Goal: Task Accomplishment & Management: Complete application form

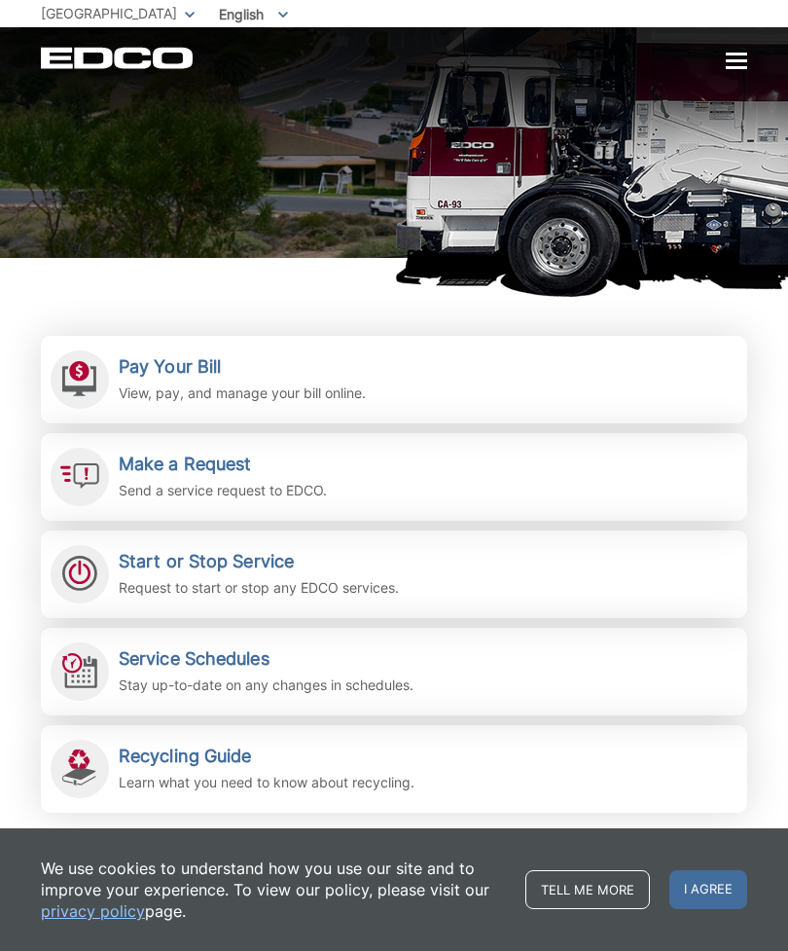
scroll to position [198, 0]
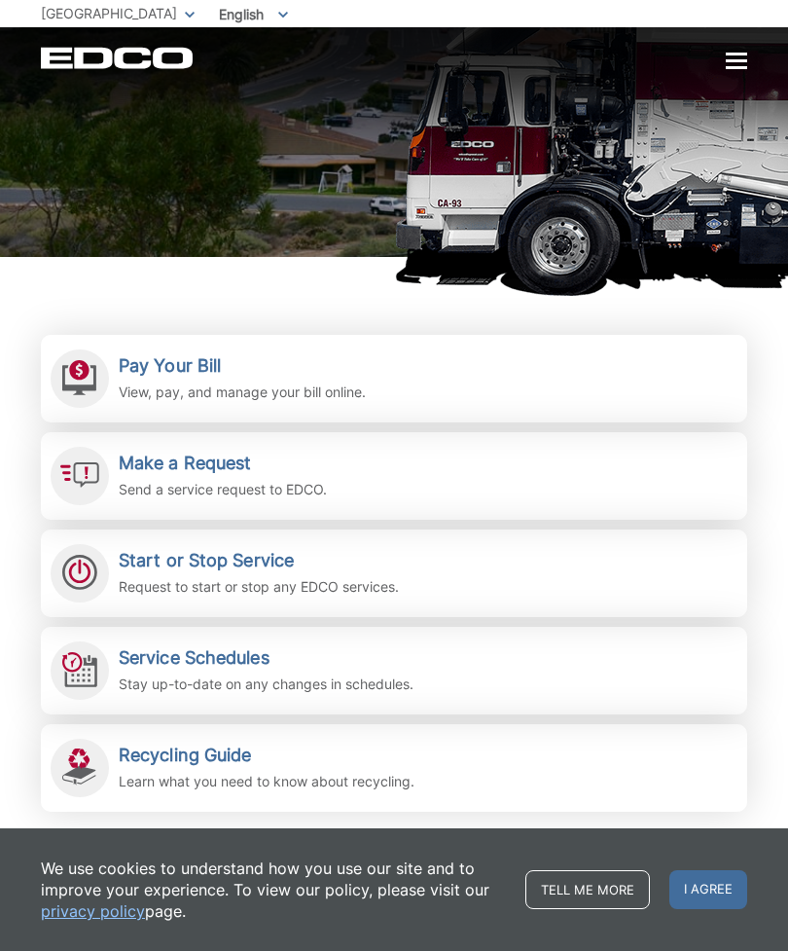
click at [276, 480] on p "Send a service request to EDCO." at bounding box center [223, 489] width 208 height 21
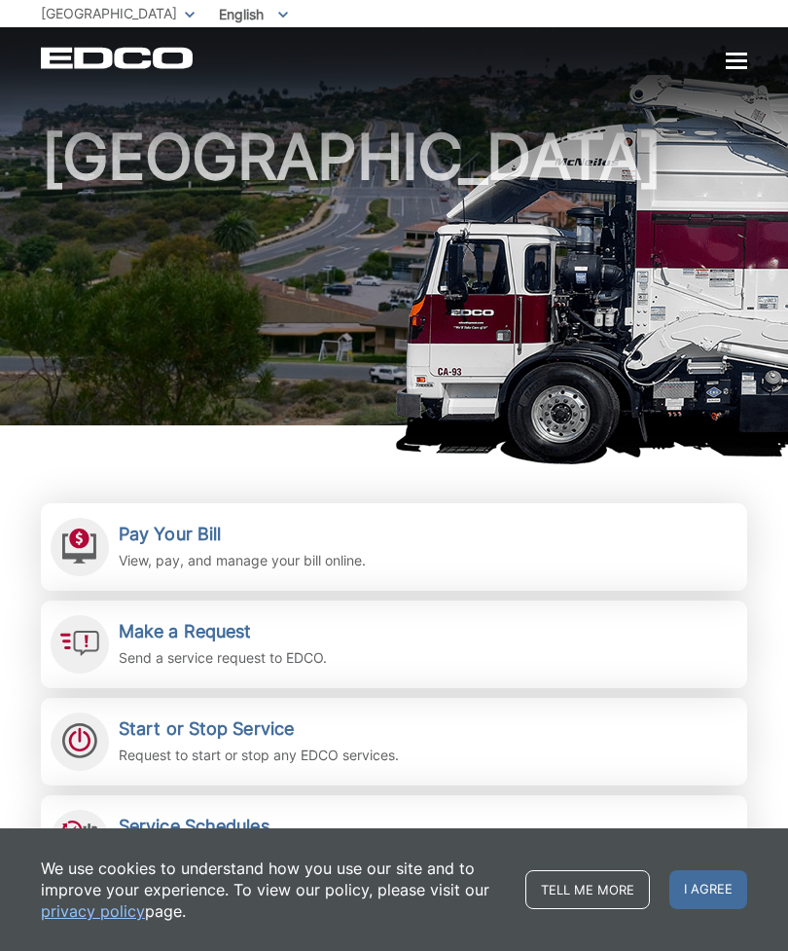
scroll to position [31, 0]
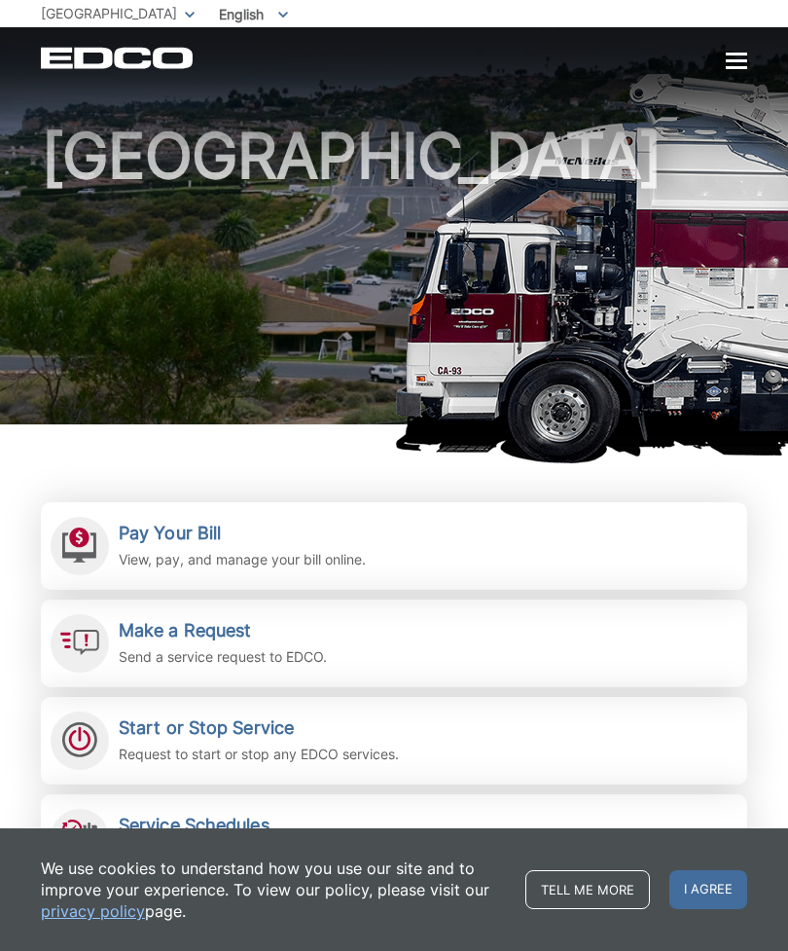
click at [301, 650] on p "Send a service request to EDCO." at bounding box center [223, 656] width 208 height 21
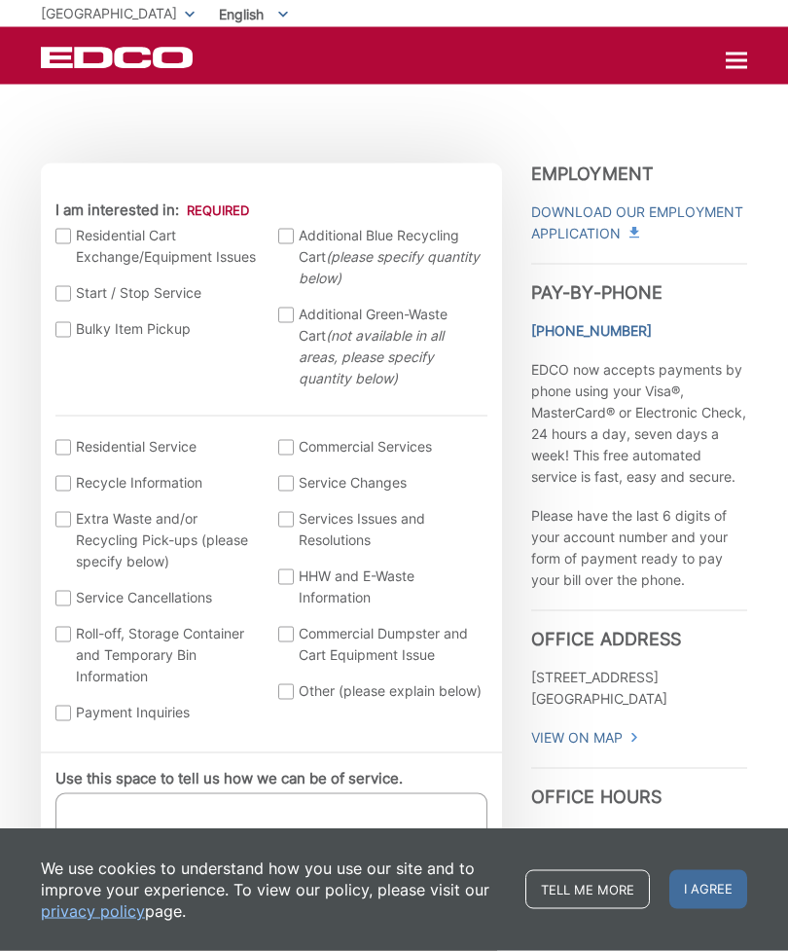
scroll to position [500, 0]
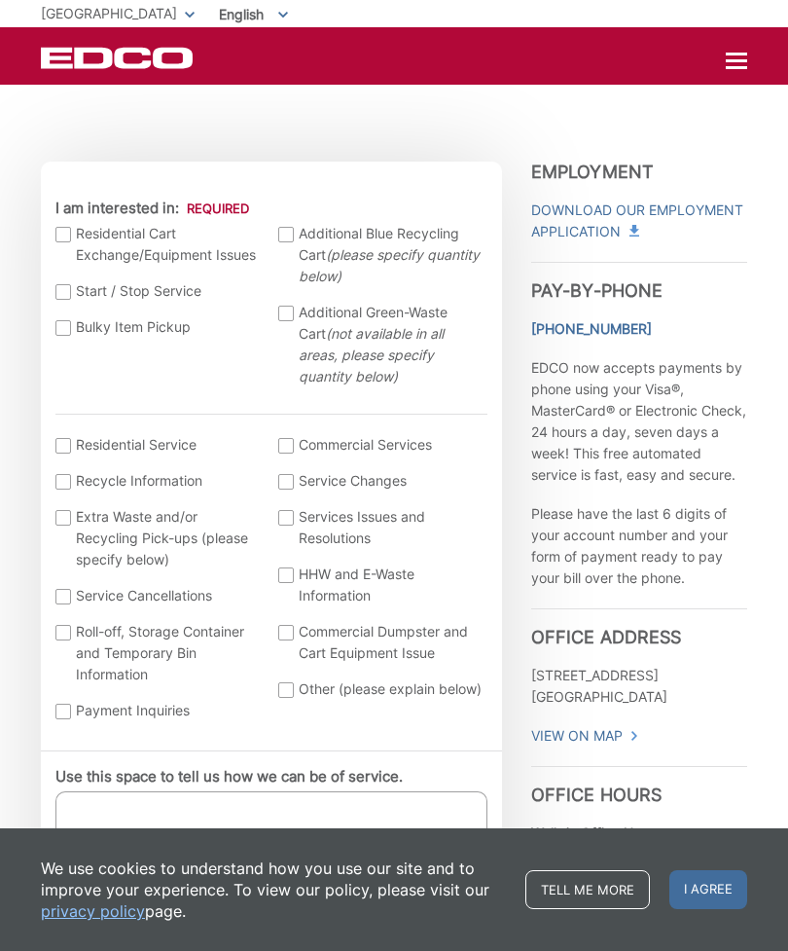
click at [68, 327] on div at bounding box center [63, 328] width 16 height 16
click at [0, 0] on input "Bulky Item Pickup" at bounding box center [0, 0] width 0 height 0
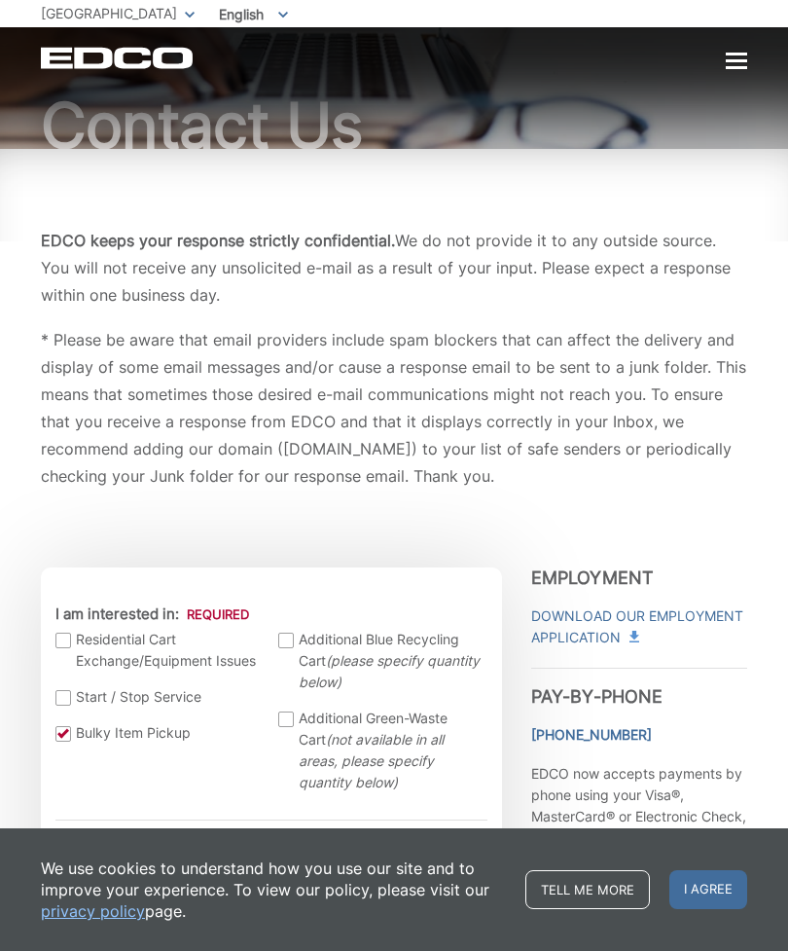
scroll to position [93, 0]
click at [737, 59] on div at bounding box center [736, 60] width 21 height 3
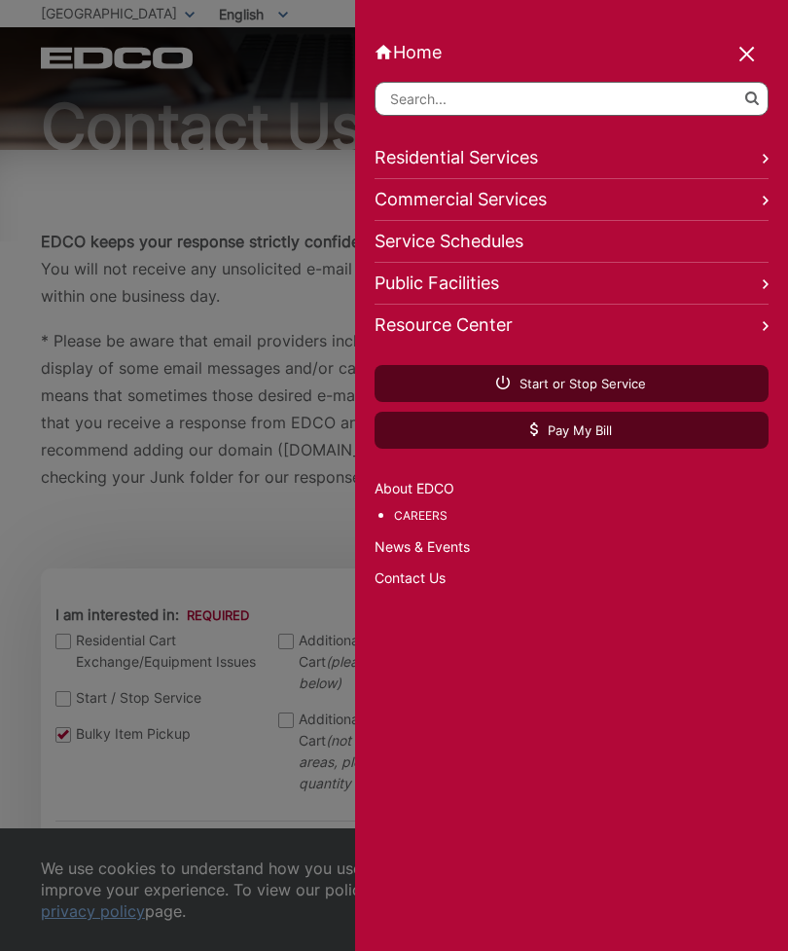
click at [409, 107] on input "Search" at bounding box center [572, 99] width 395 height 34
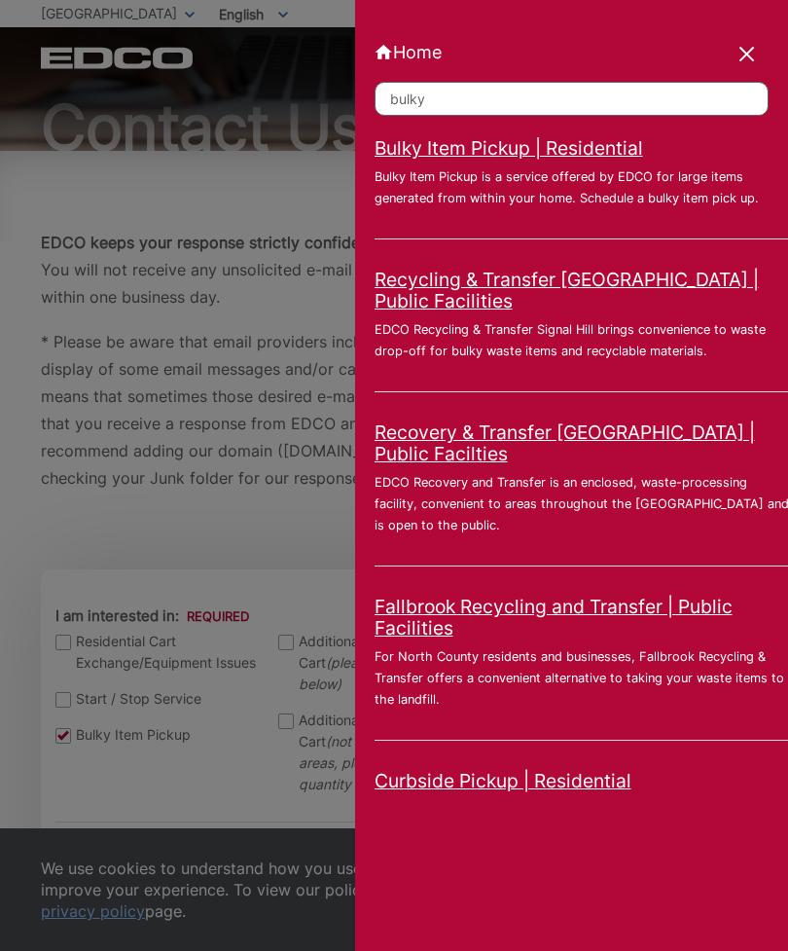
type input "bulky"
click at [488, 159] on link "Bulky Item Pickup | Residential" at bounding box center [509, 147] width 269 height 21
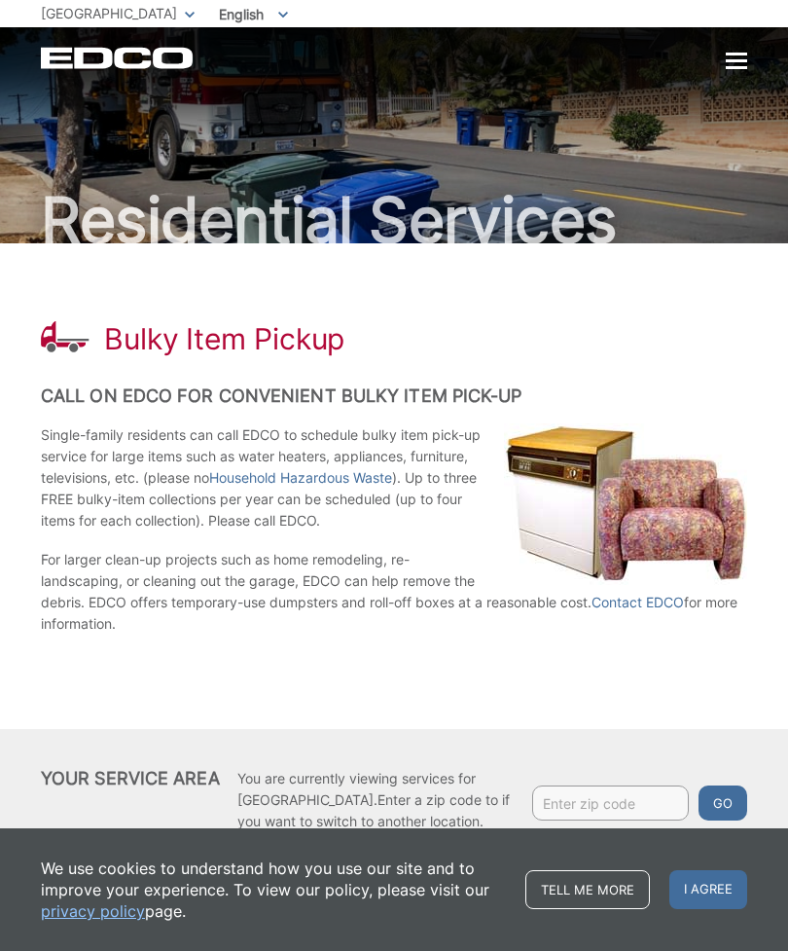
click at [736, 42] on div "EDCO Logo Home Residential Services Curbside Pickup Recycling Organic Recycling…" at bounding box center [394, 48] width 788 height 42
click at [674, 879] on span "I agree" at bounding box center [708, 889] width 78 height 39
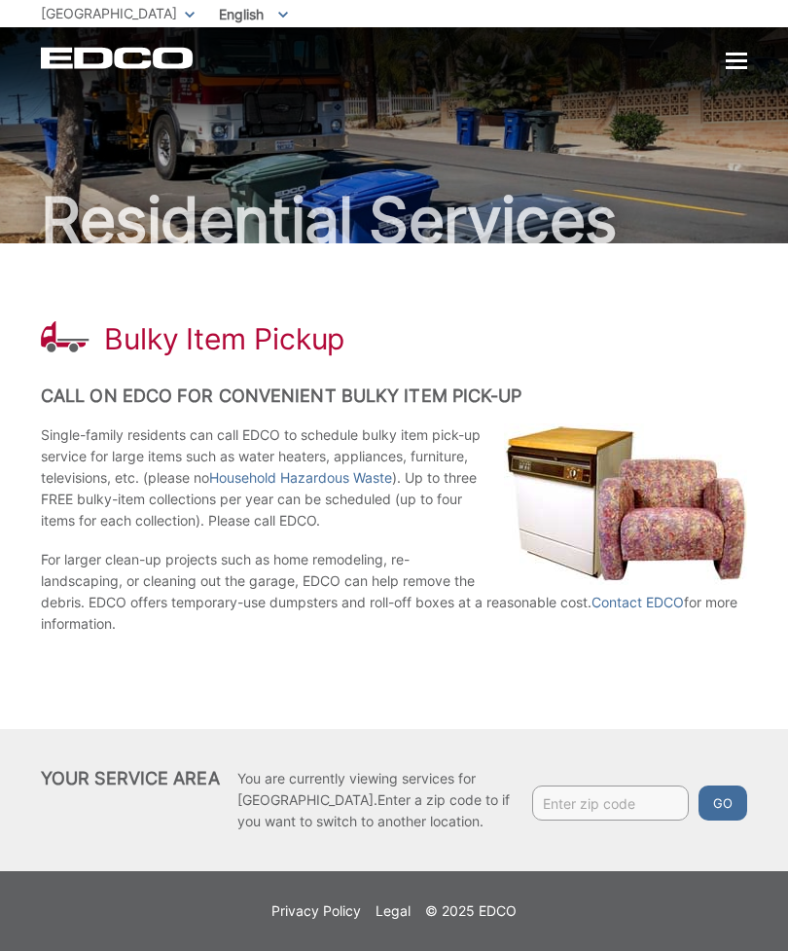
click at [554, 803] on input "Enter zip code" at bounding box center [610, 802] width 157 height 35
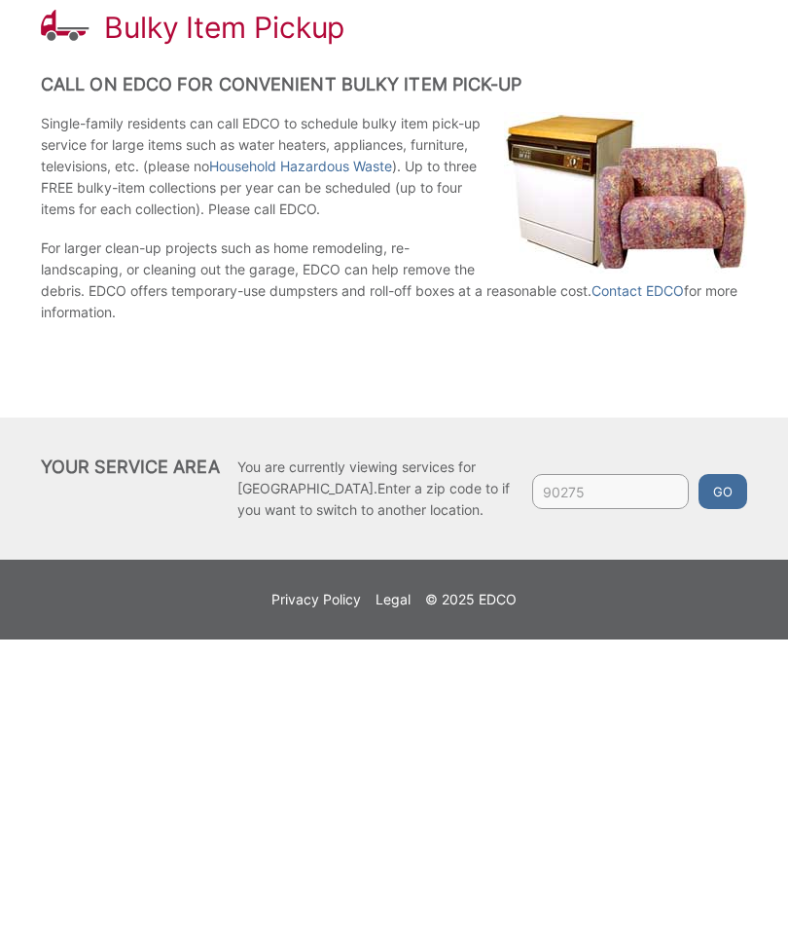
type input "90275"
click at [713, 785] on button "Go" at bounding box center [723, 802] width 49 height 35
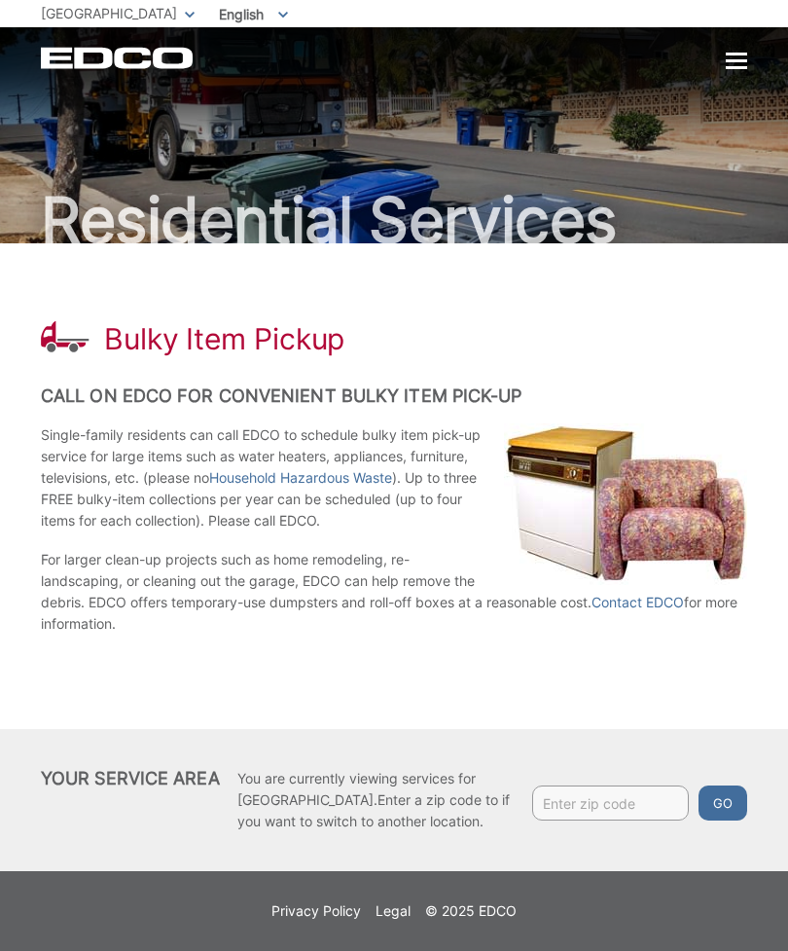
click at [732, 48] on div "EDCO Logo Home Residential Services Curbside Pickup Recycling Organic Recycling…" at bounding box center [394, 58] width 706 height 22
click at [734, 59] on div at bounding box center [736, 60] width 21 height 3
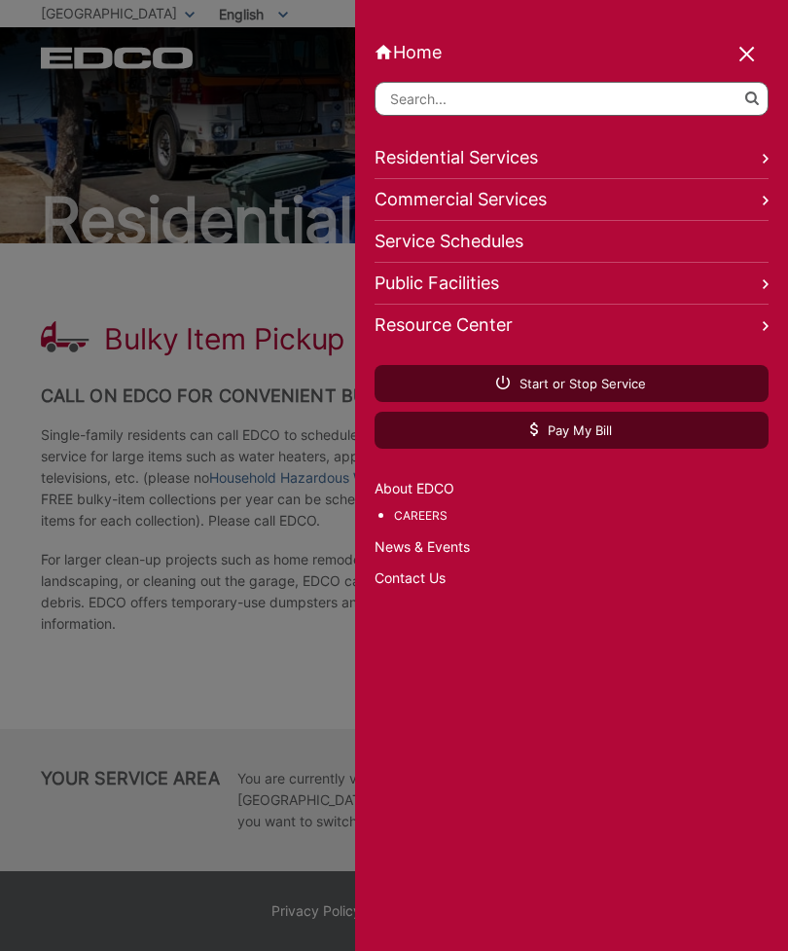
click at [411, 581] on link "Contact Us" at bounding box center [572, 577] width 395 height 21
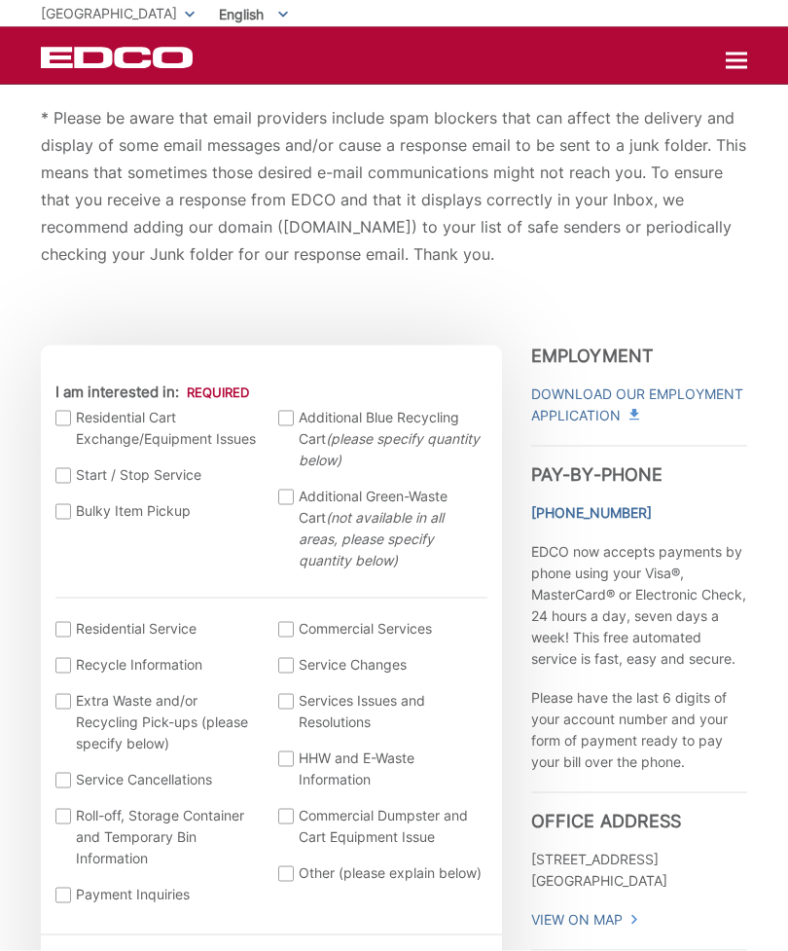
scroll to position [318, 0]
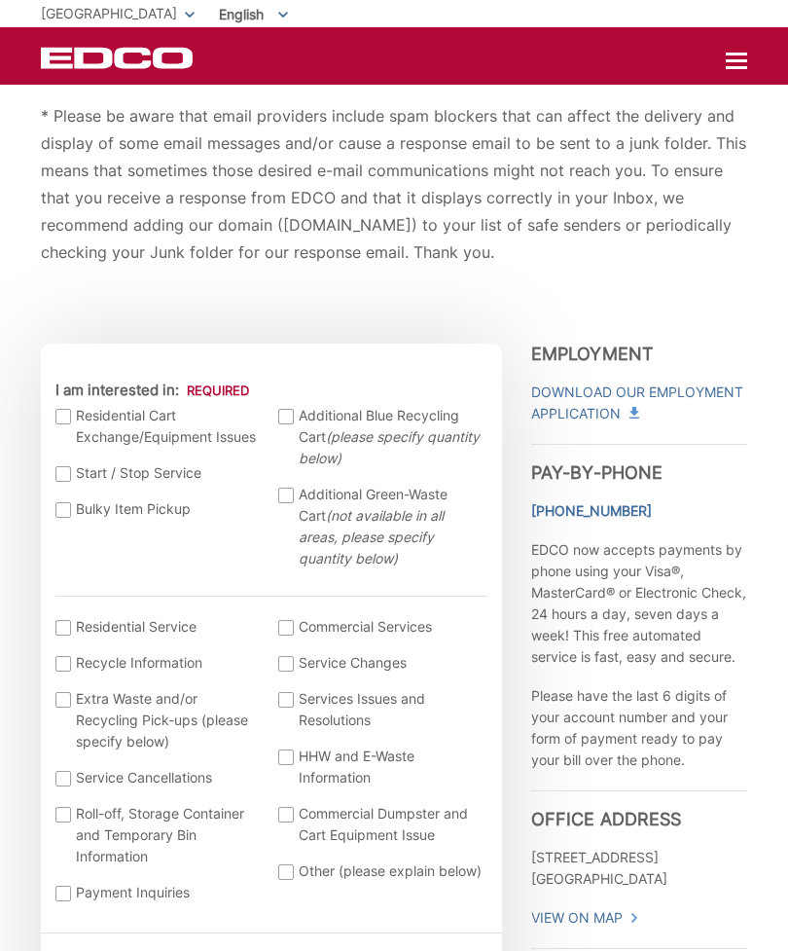
click at [60, 499] on label "Bulky Item Pickup" at bounding box center [157, 508] width 204 height 21
click at [0, 0] on input "Bulky Item Pickup" at bounding box center [0, 0] width 0 height 0
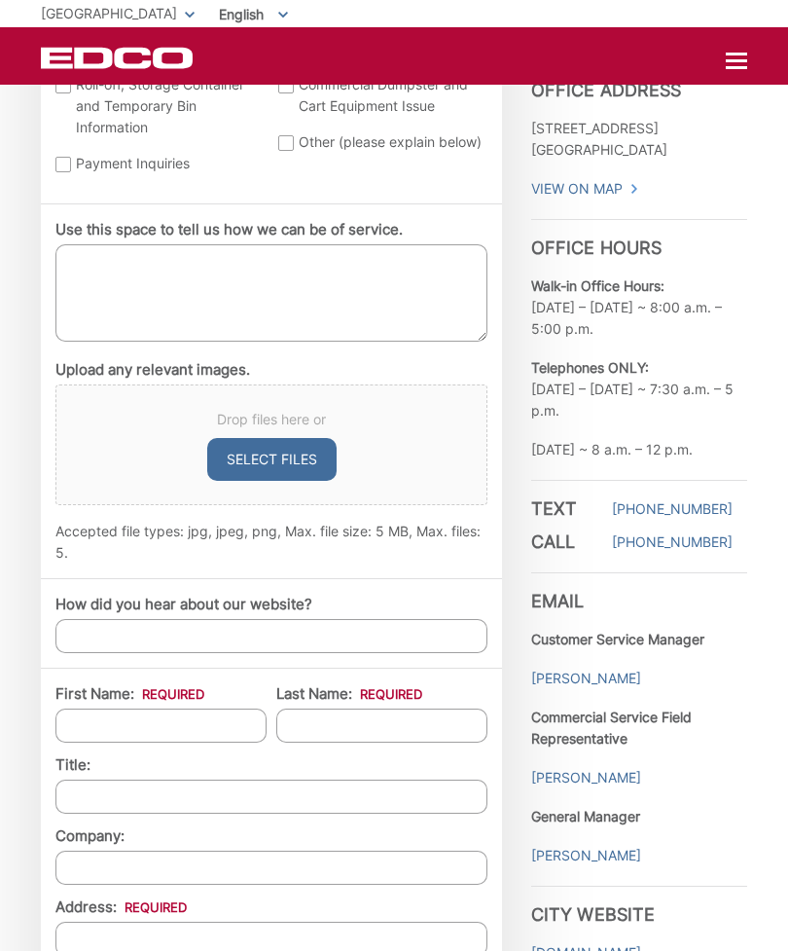
scroll to position [1048, 0]
